Goal: Task Accomplishment & Management: Manage account settings

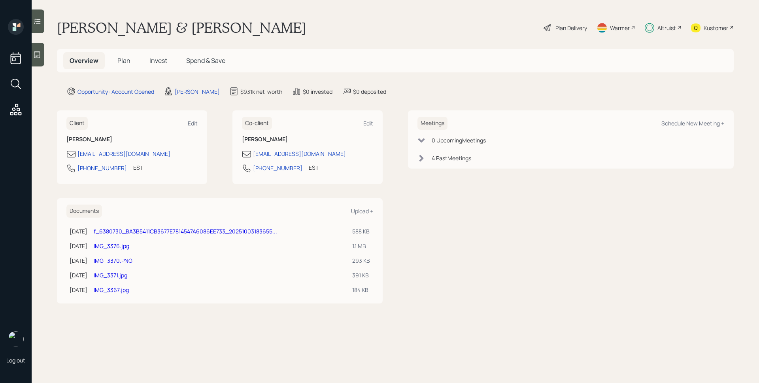
click at [669, 24] on div "Altruist" at bounding box center [666, 28] width 19 height 8
click at [666, 28] on div "Altruist" at bounding box center [666, 28] width 19 height 8
click at [659, 24] on div "Altruist" at bounding box center [666, 28] width 19 height 8
click at [657, 27] on div "Altruist" at bounding box center [666, 28] width 19 height 8
drag, startPoint x: 172, startPoint y: 155, endPoint x: 78, endPoint y: 153, distance: 94.1
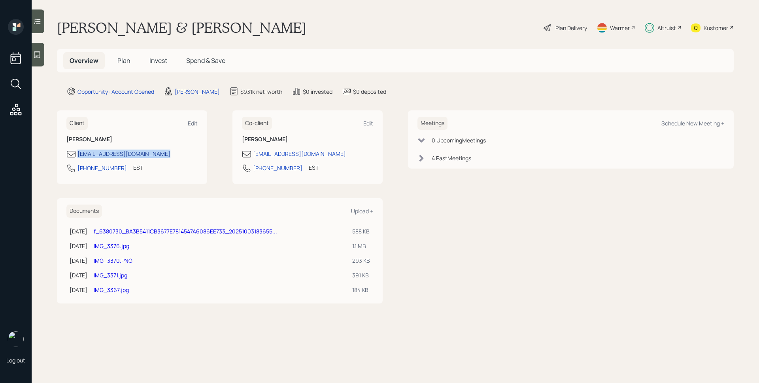
click at [78, 153] on div "[EMAIL_ADDRESS][DOMAIN_NAME]" at bounding box center [131, 153] width 131 height 9
copy div "[EMAIL_ADDRESS][DOMAIN_NAME]"
drag, startPoint x: 116, startPoint y: 169, endPoint x: 77, endPoint y: 170, distance: 39.2
click at [77, 170] on div "[PHONE_NUMBER] EST Currently 10:27 AM" at bounding box center [131, 170] width 131 height 14
copy div "[PHONE_NUMBER]"
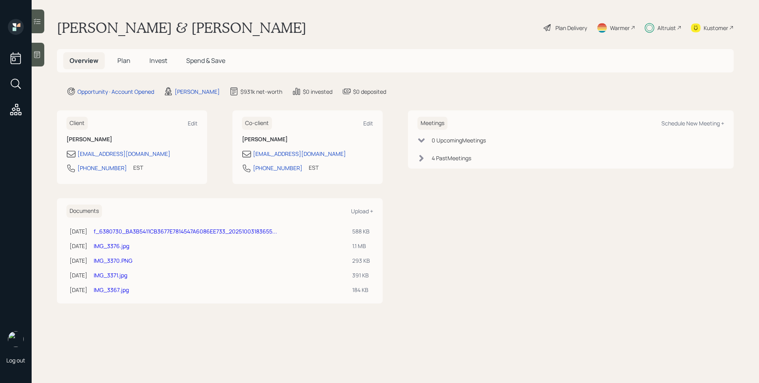
click at [152, 58] on span "Invest" at bounding box center [158, 60] width 18 height 9
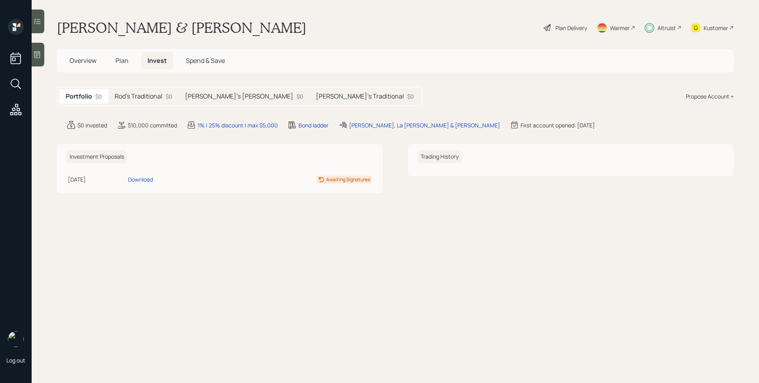
click at [316, 100] on h5 "[PERSON_NAME]'s Traditional" at bounding box center [360, 96] width 88 height 8
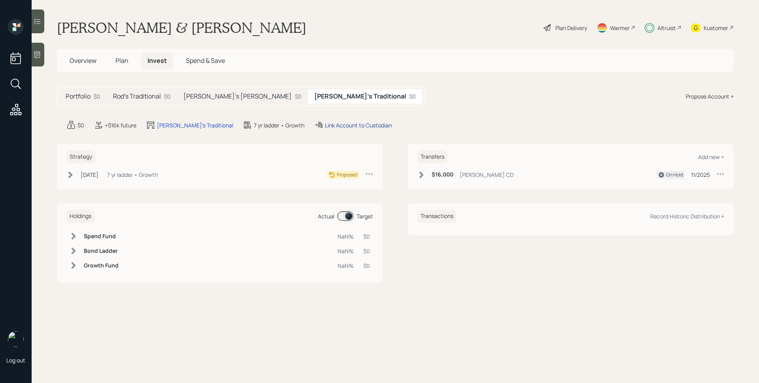
click at [325, 125] on div "Link Account to Custodian" at bounding box center [358, 125] width 67 height 8
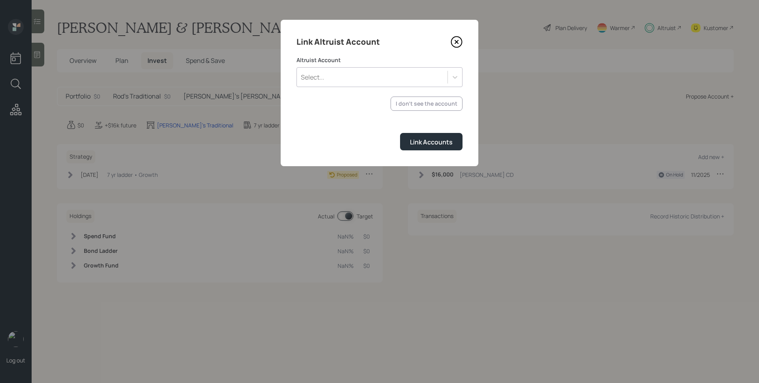
click at [404, 76] on div "Select..." at bounding box center [372, 76] width 151 height 13
click at [460, 40] on icon at bounding box center [457, 42] width 12 height 12
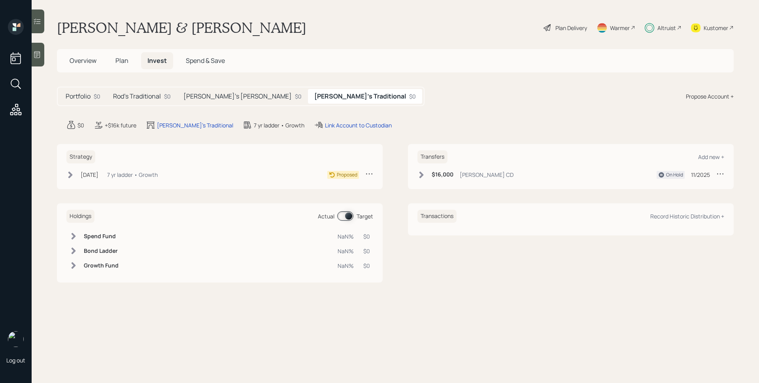
click at [657, 29] on div "Altruist" at bounding box center [666, 28] width 19 height 8
